Goal: Information Seeking & Learning: Compare options

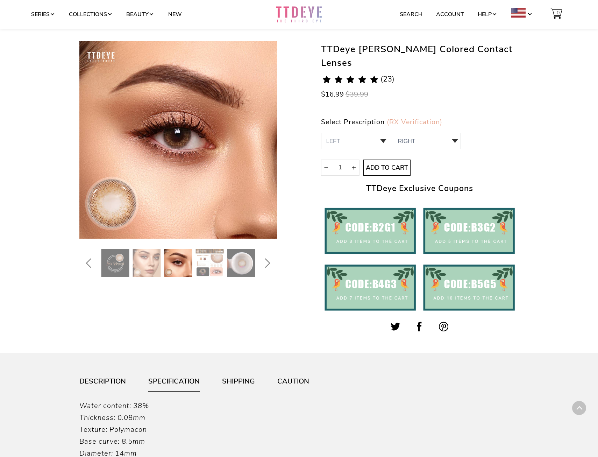
scroll to position [37, 0]
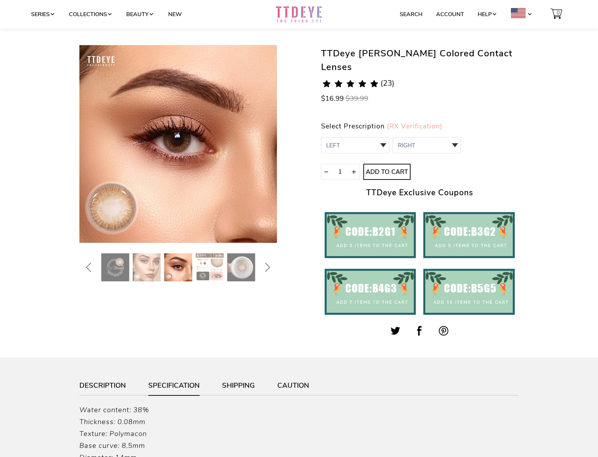
click at [390, 79] on span "(23)" at bounding box center [388, 83] width 14 height 8
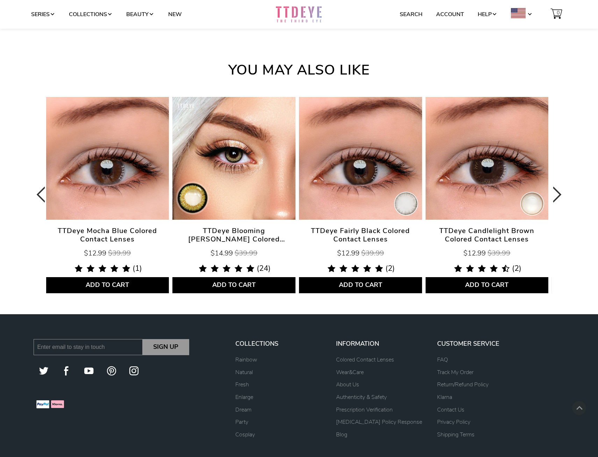
scroll to position [2126, 0]
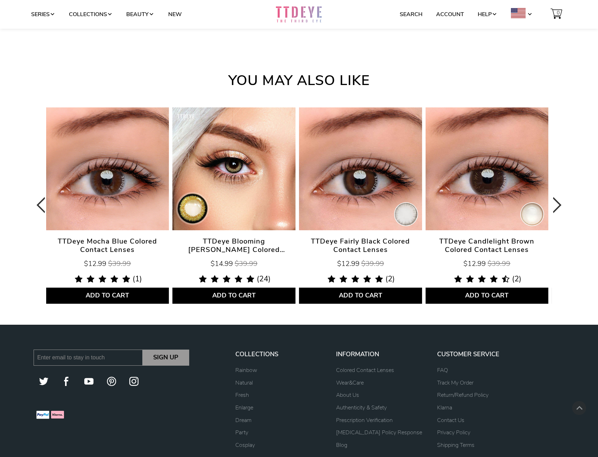
click at [557, 195] on icon "Next" at bounding box center [555, 206] width 16 height 118
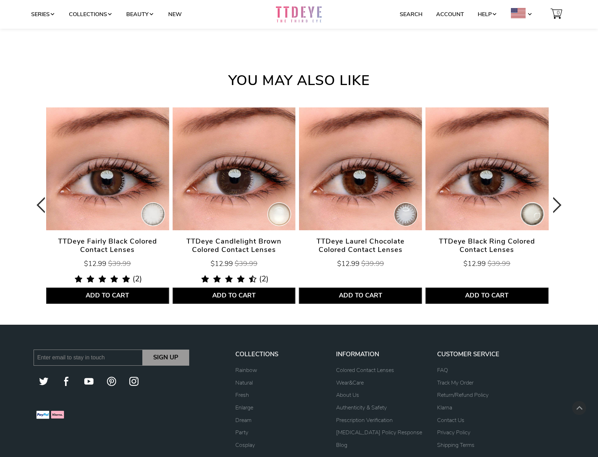
click at [557, 195] on icon "Next" at bounding box center [555, 206] width 16 height 118
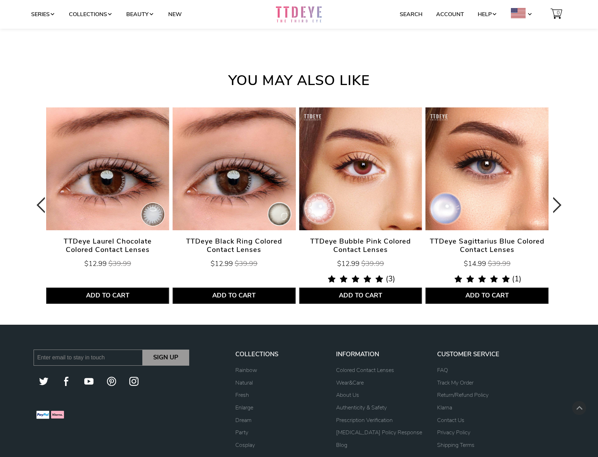
click at [557, 195] on icon "Next" at bounding box center [555, 206] width 16 height 118
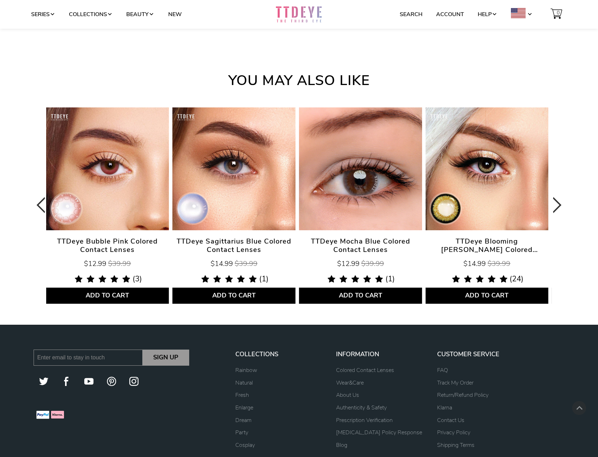
click at [557, 195] on icon "Next" at bounding box center [555, 206] width 16 height 118
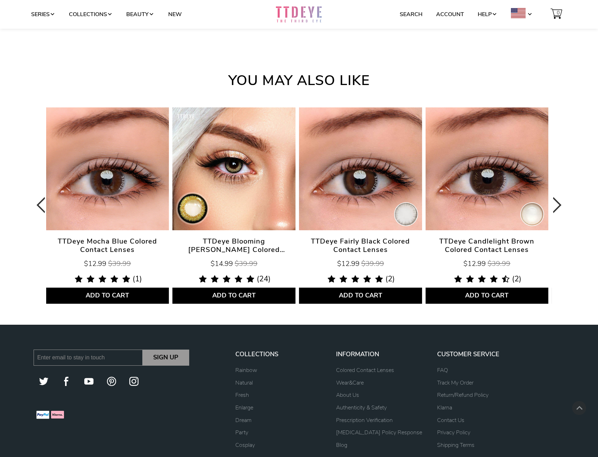
click at [557, 195] on icon "Next" at bounding box center [555, 206] width 16 height 118
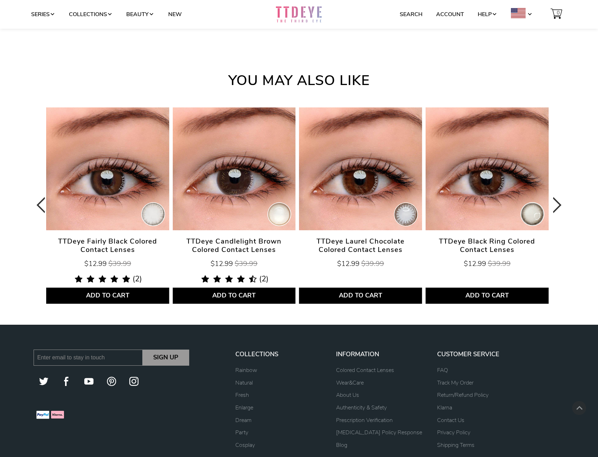
click at [557, 195] on icon "Next" at bounding box center [555, 206] width 16 height 118
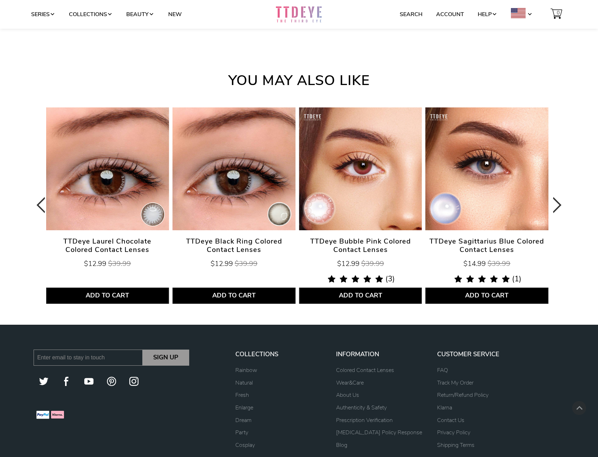
scroll to position [1951, 0]
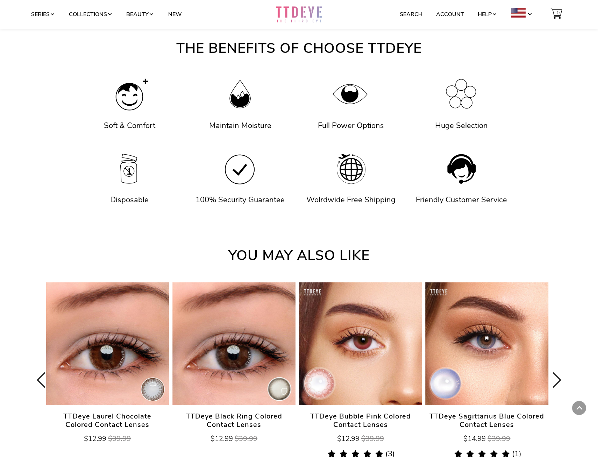
click at [560, 371] on icon "Next" at bounding box center [555, 381] width 16 height 118
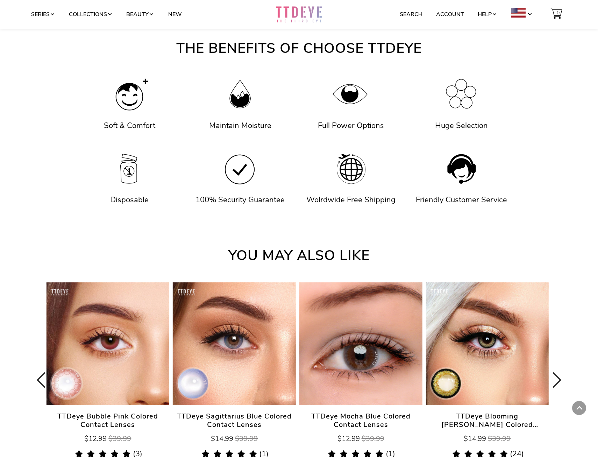
click at [560, 371] on icon "Next" at bounding box center [555, 381] width 16 height 118
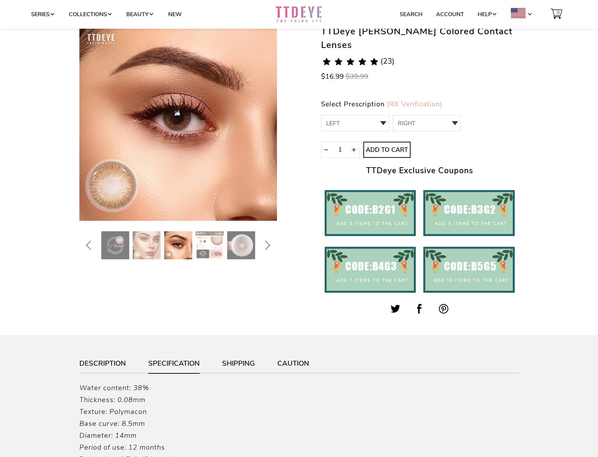
scroll to position [0, 0]
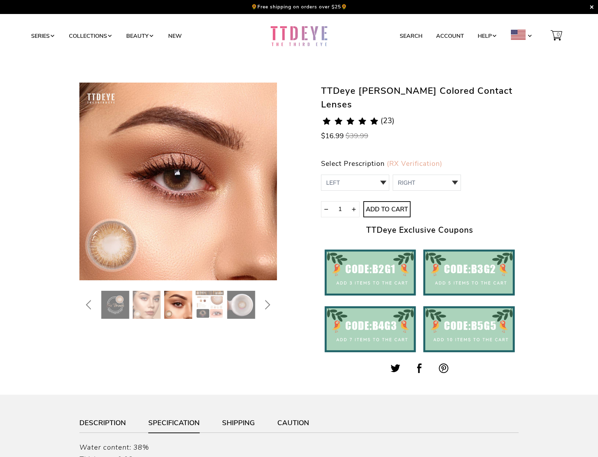
click at [178, 305] on img at bounding box center [178, 305] width 28 height 28
click at [173, 305] on img at bounding box center [178, 305] width 28 height 28
click at [149, 308] on img at bounding box center [147, 305] width 28 height 28
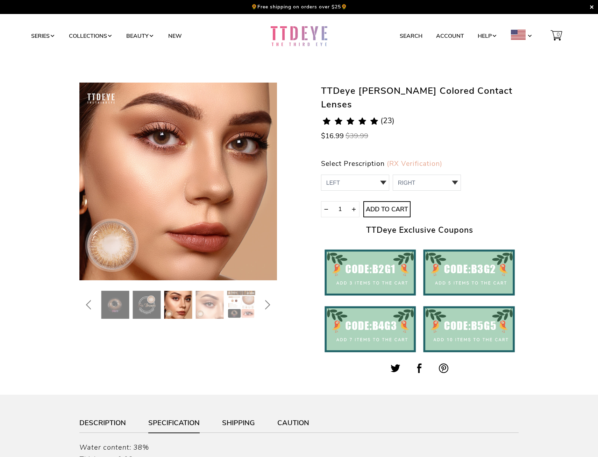
click at [122, 304] on img at bounding box center [115, 305] width 28 height 28
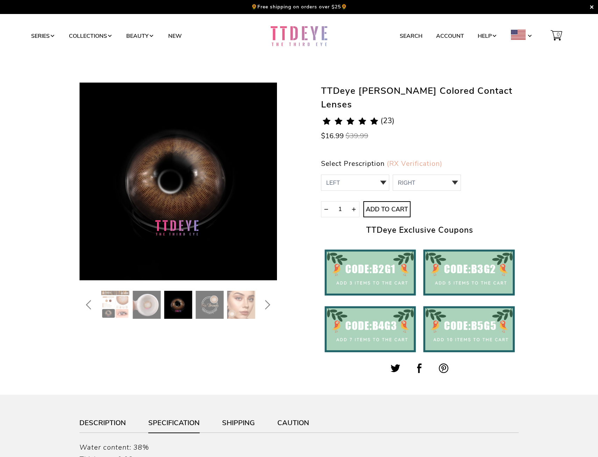
click at [234, 300] on img at bounding box center [241, 305] width 28 height 28
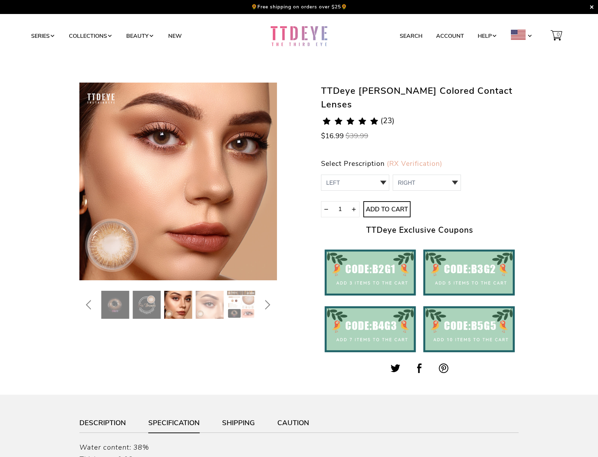
click at [201, 302] on img at bounding box center [210, 305] width 28 height 28
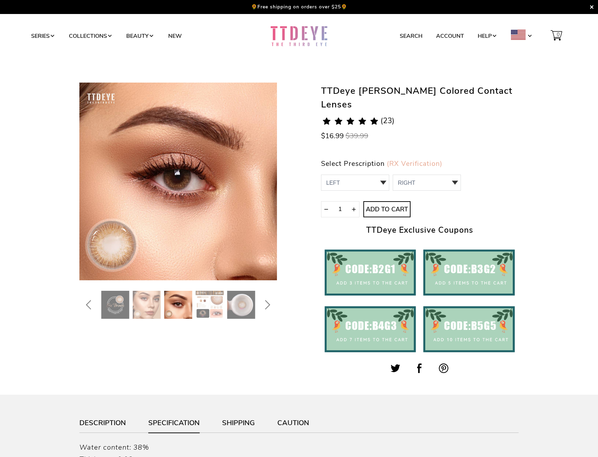
click at [230, 302] on img at bounding box center [241, 305] width 28 height 28
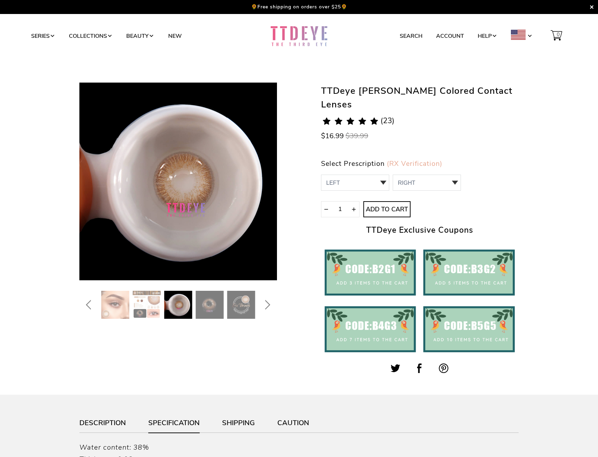
click at [142, 307] on img at bounding box center [147, 305] width 28 height 28
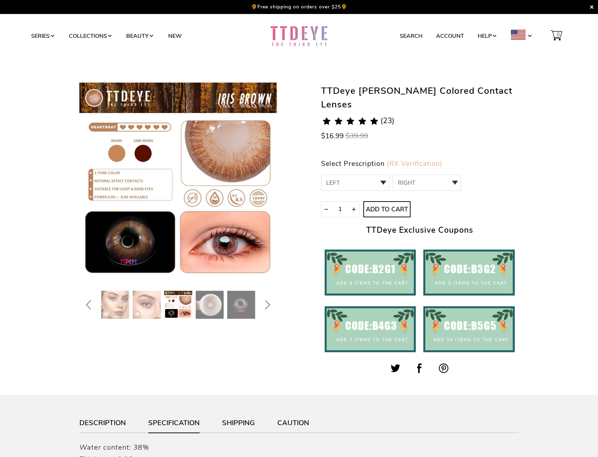
click at [240, 309] on img at bounding box center [241, 305] width 28 height 28
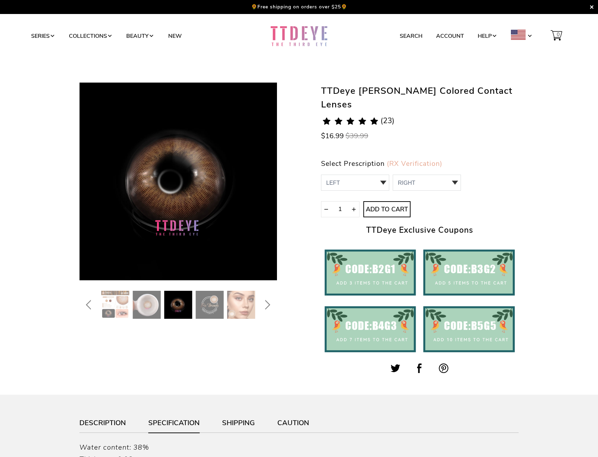
click at [190, 309] on img at bounding box center [178, 305] width 28 height 28
click at [134, 300] on img at bounding box center [147, 305] width 28 height 28
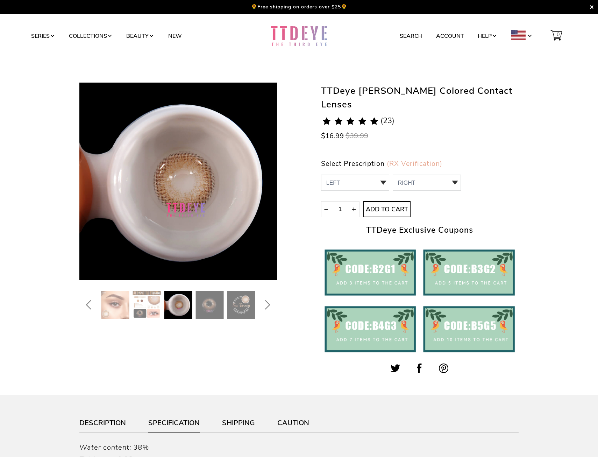
click at [98, 304] on button "Previous" at bounding box center [90, 305] width 22 height 28
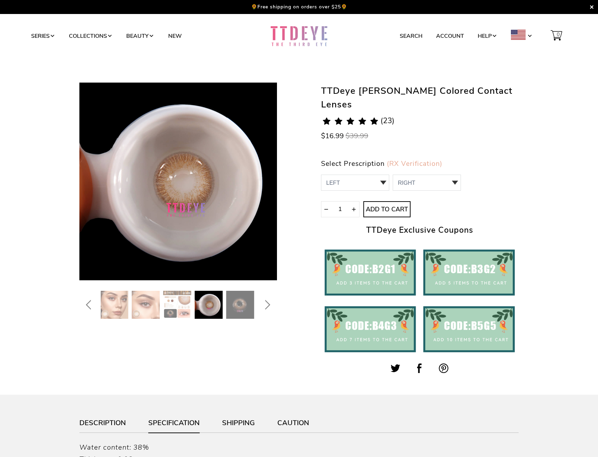
click at [127, 305] on img at bounding box center [114, 305] width 28 height 28
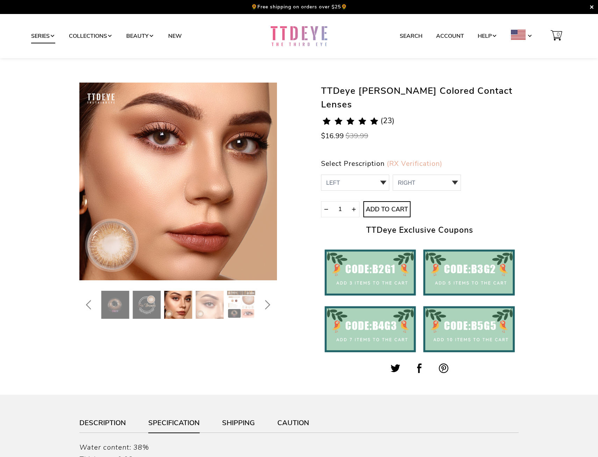
click at [51, 36] on link "Series" at bounding box center [43, 35] width 24 height 13
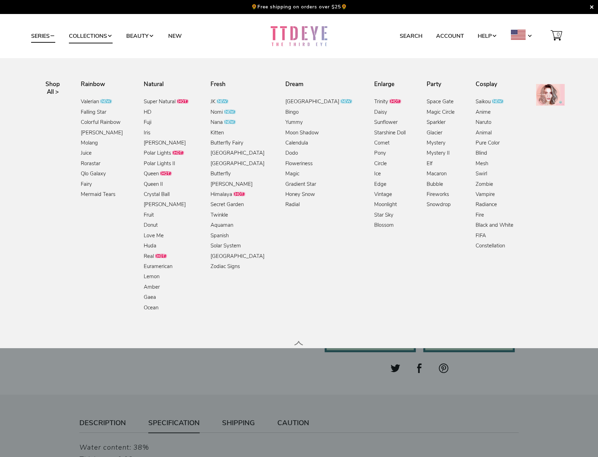
click at [77, 30] on link "Collections" at bounding box center [91, 35] width 44 height 13
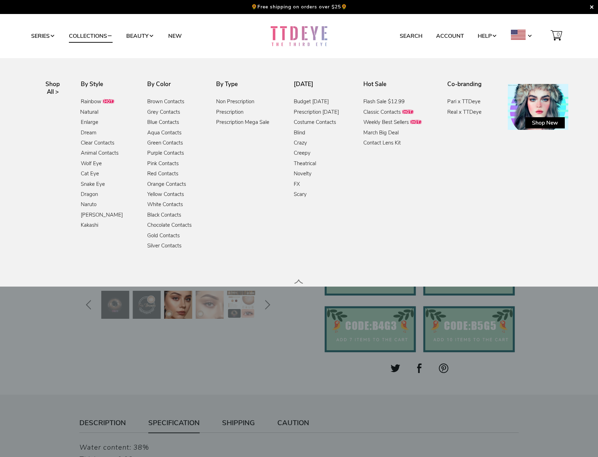
click at [95, 114] on link "Natural" at bounding box center [89, 112] width 19 height 9
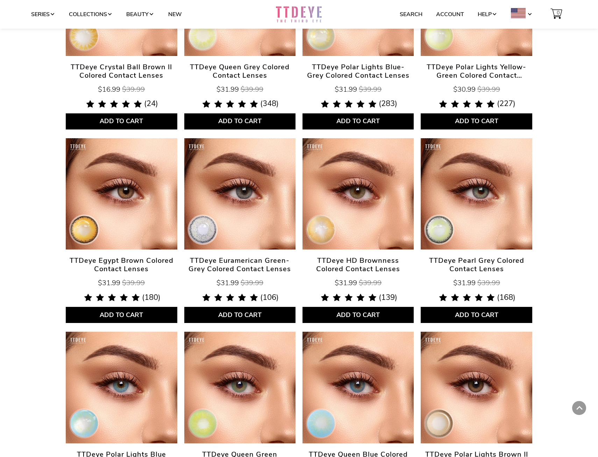
scroll to position [665, 0]
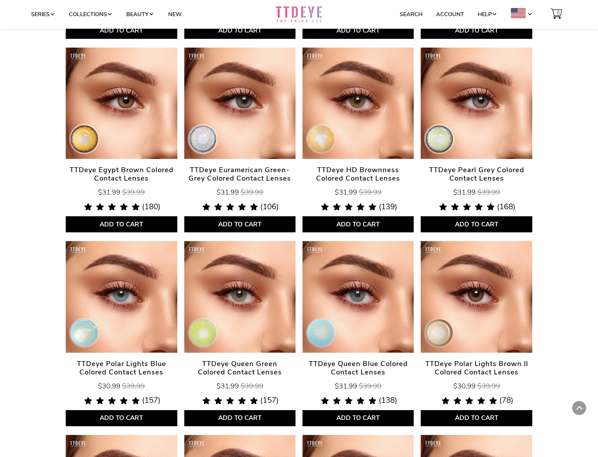
click at [496, 305] on link "TTDeye Polar Lights Brown II Colored Contact Lenses" at bounding box center [476, 296] width 111 height 111
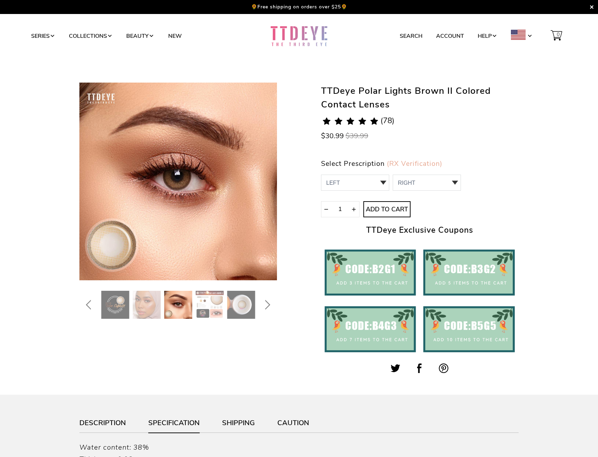
click at [182, 307] on img at bounding box center [178, 305] width 28 height 28
click at [140, 310] on img at bounding box center [147, 305] width 28 height 28
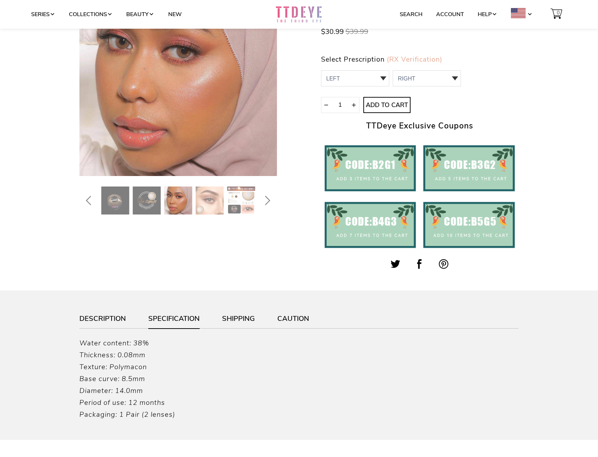
scroll to position [105, 0]
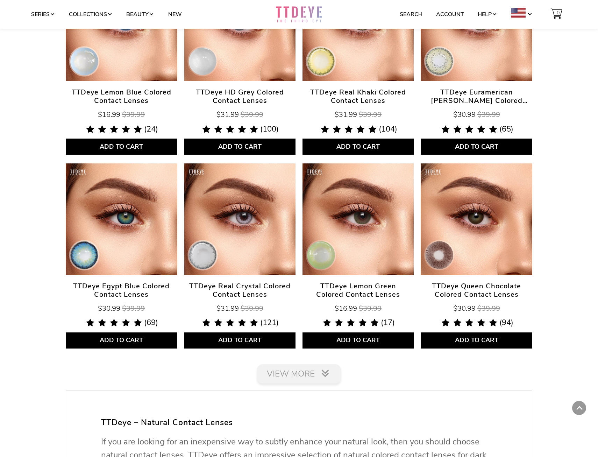
scroll to position [1169, 0]
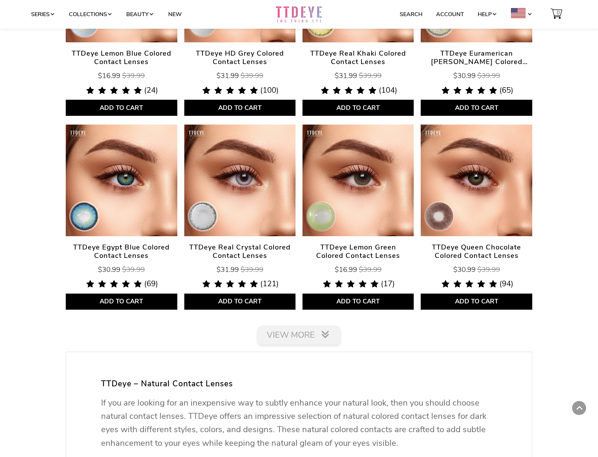
click at [296, 339] on link "View More" at bounding box center [299, 334] width 84 height 19
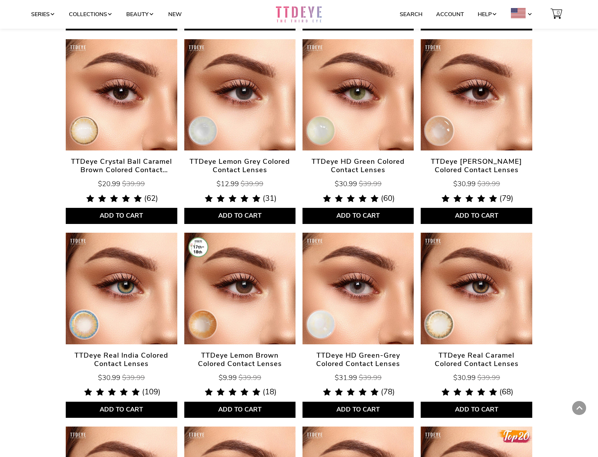
scroll to position [1414, 0]
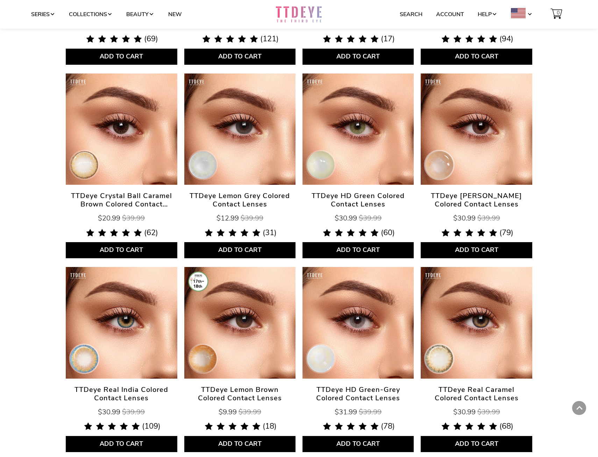
click at [486, 139] on link "TTDeye [PERSON_NAME] Colored Contact Lenses" at bounding box center [476, 128] width 111 height 111
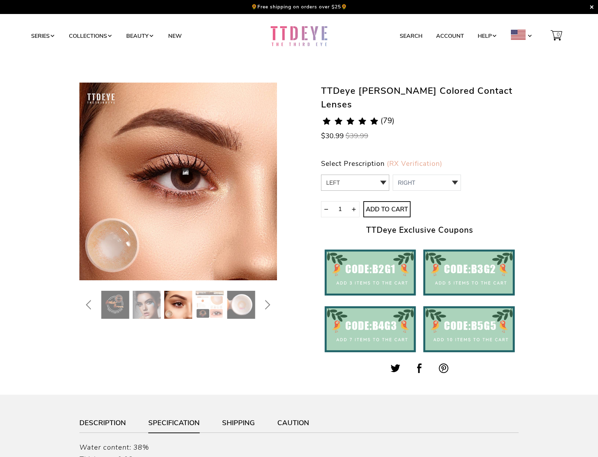
click at [360, 180] on select "LEFT 0.00 / Plano,-1.00,-1.25,-1.50,-1.75,-2.00,-2.25,-2.50,-2.75,-3.00,-3.25,-…" at bounding box center [355, 183] width 68 height 16
click at [179, 307] on img at bounding box center [178, 305] width 28 height 28
click at [148, 310] on img at bounding box center [147, 305] width 28 height 28
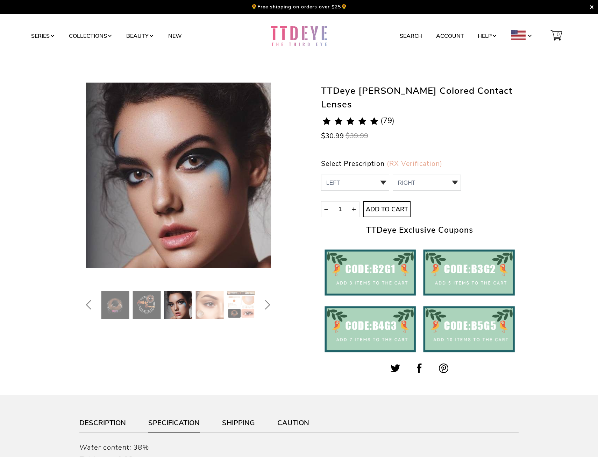
click at [203, 301] on img at bounding box center [210, 305] width 28 height 28
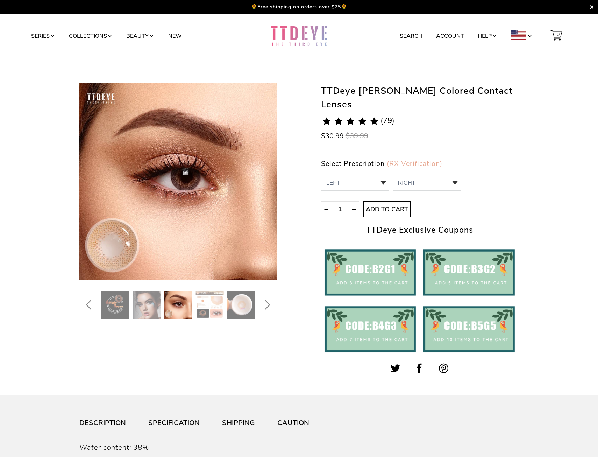
click at [221, 303] on img at bounding box center [210, 305] width 28 height 28
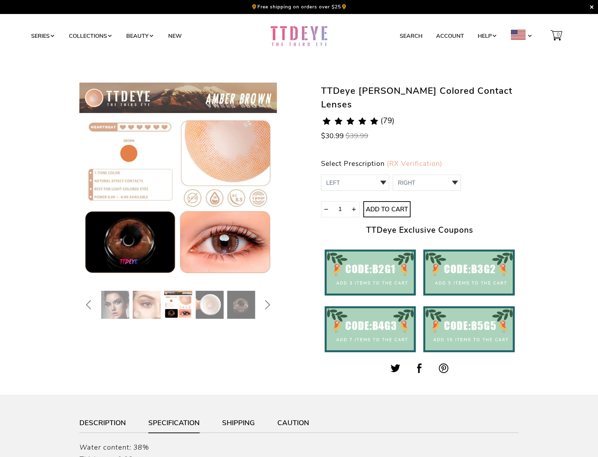
click at [231, 304] on img at bounding box center [241, 305] width 28 height 28
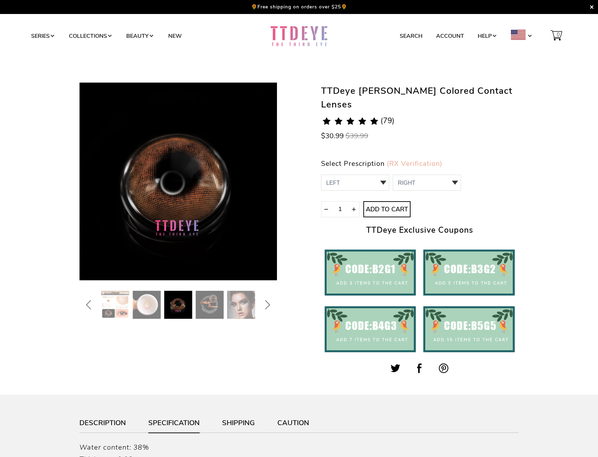
click at [235, 306] on img at bounding box center [241, 305] width 28 height 28
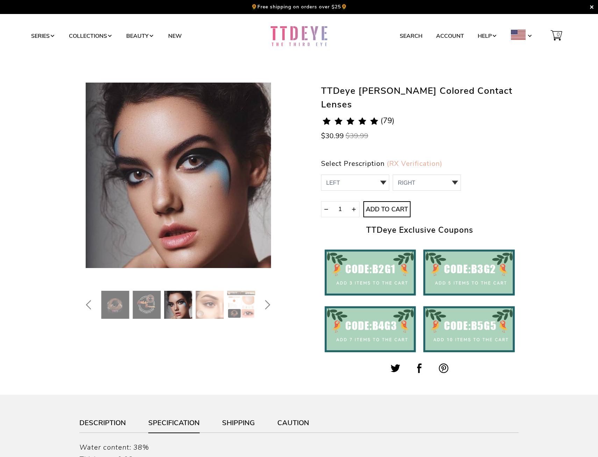
click at [235, 306] on img at bounding box center [241, 305] width 28 height 28
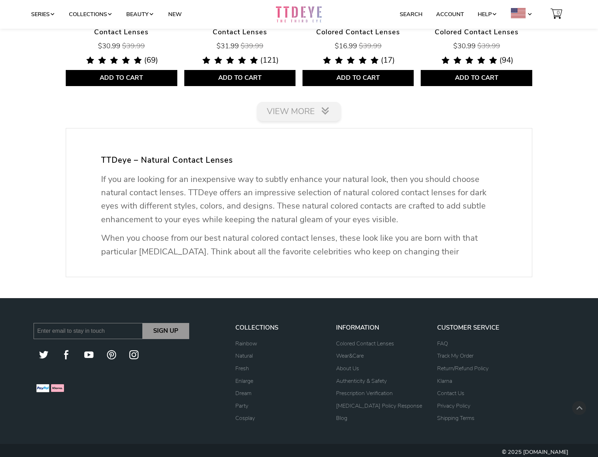
scroll to position [1274, 0]
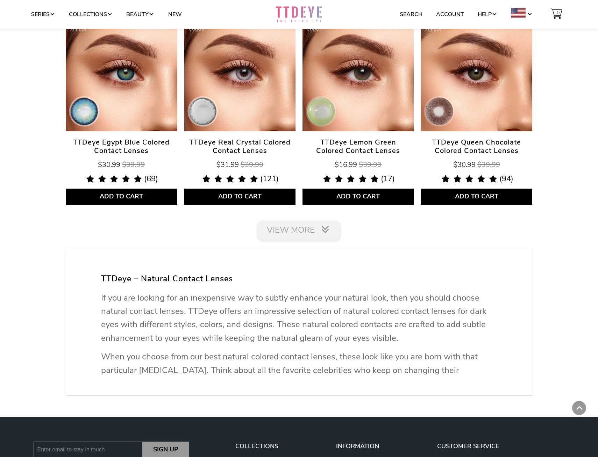
click at [303, 234] on link "View More" at bounding box center [299, 229] width 84 height 19
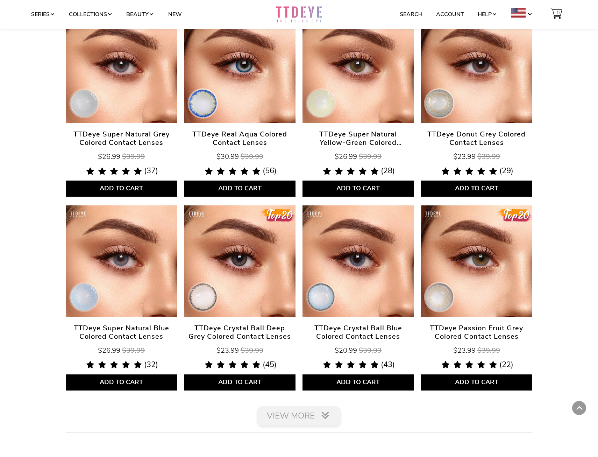
scroll to position [2394, 0]
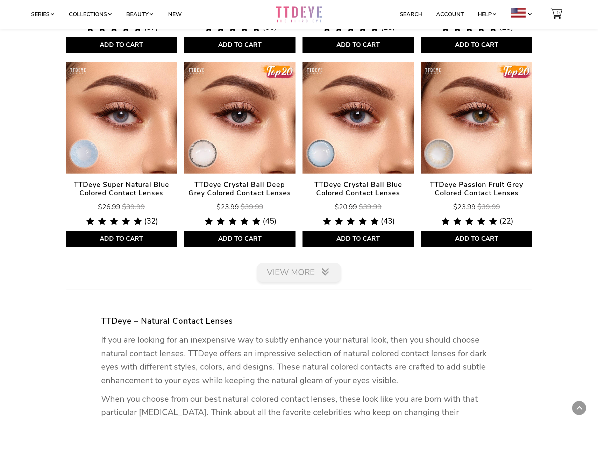
click at [302, 273] on link "View More" at bounding box center [299, 272] width 84 height 19
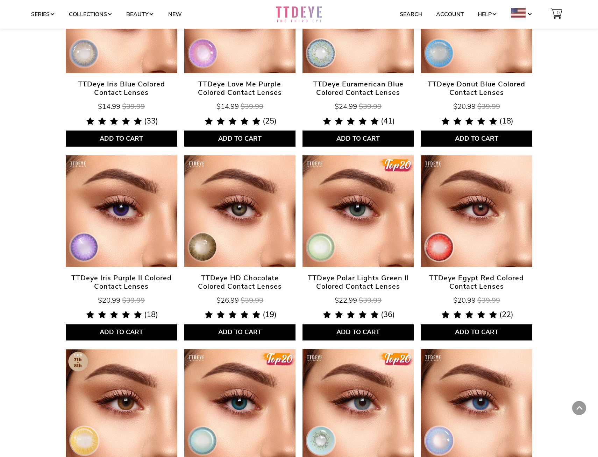
scroll to position [3443, 0]
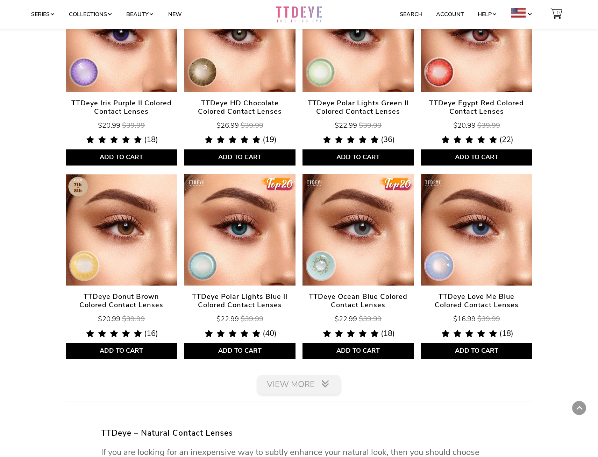
click at [294, 388] on link "View More" at bounding box center [299, 384] width 84 height 19
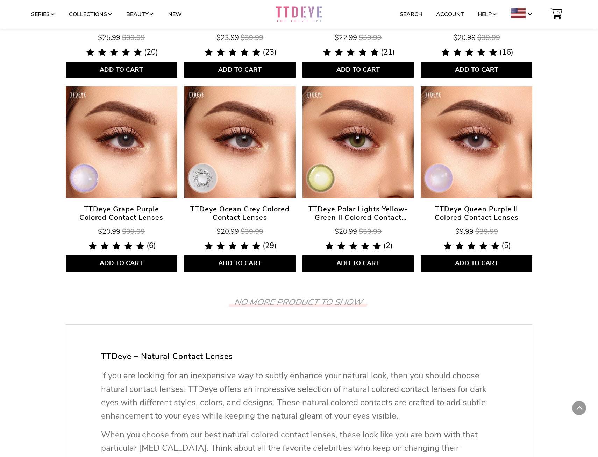
scroll to position [4703, 0]
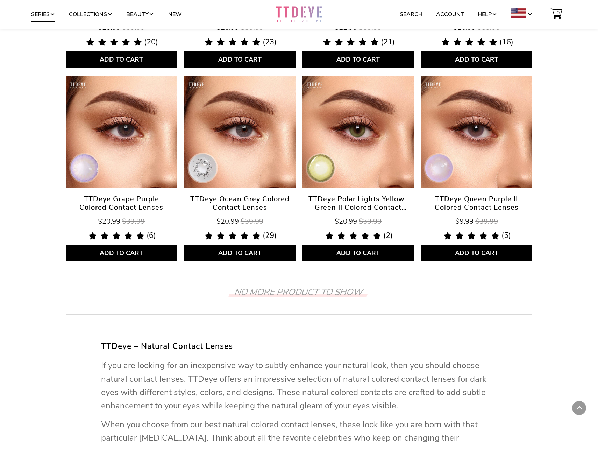
click at [45, 16] on link "Series" at bounding box center [43, 14] width 24 height 13
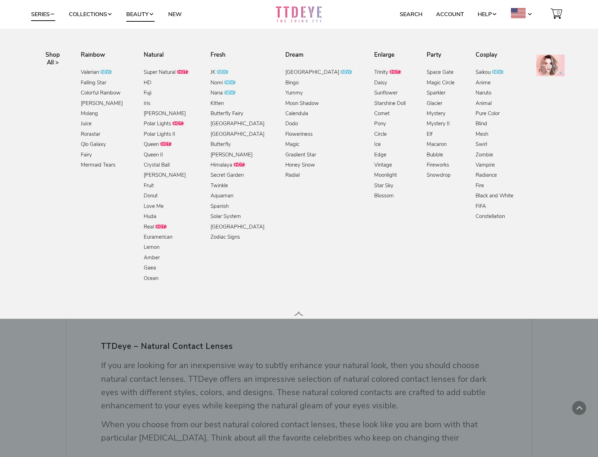
click at [150, 13] on link "Beauty" at bounding box center [140, 14] width 28 height 13
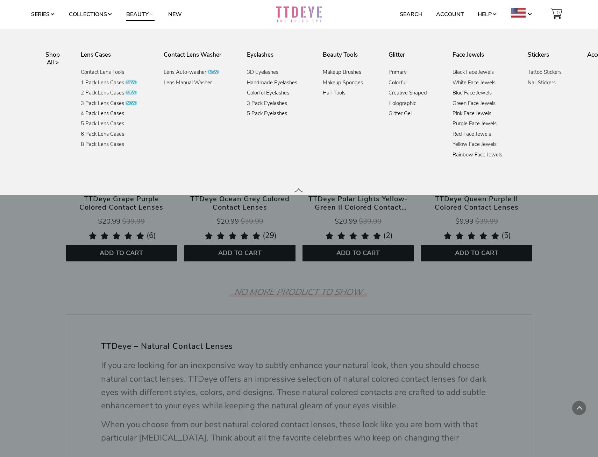
click at [168, 16] on li "New" at bounding box center [175, 14] width 26 height 13
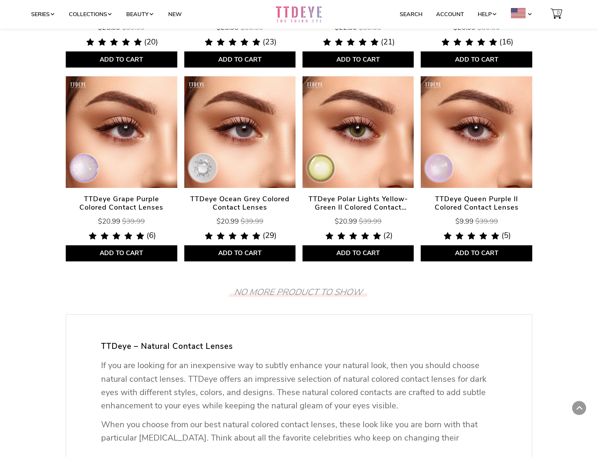
click at [170, 10] on li "New" at bounding box center [175, 14] width 26 height 13
click at [176, 14] on link "New" at bounding box center [175, 14] width 14 height 13
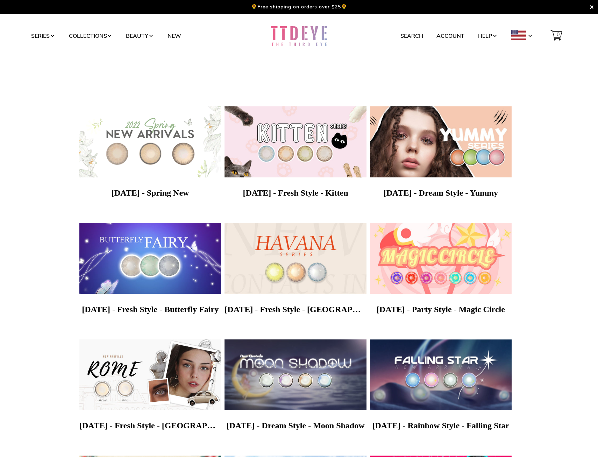
click at [166, 161] on img at bounding box center [150, 142] width 149 height 75
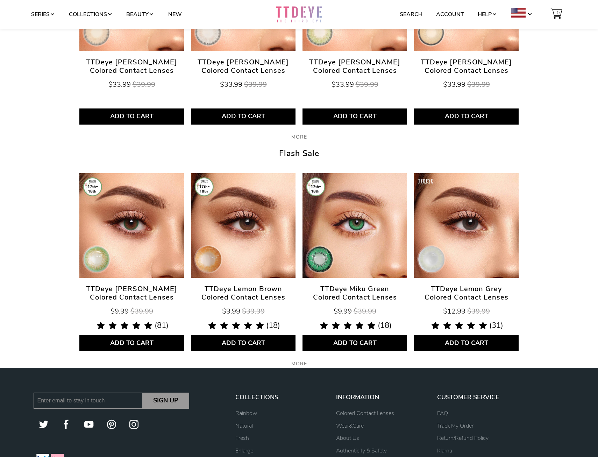
scroll to position [1105, 0]
